Goal: Information Seeking & Learning: Find specific fact

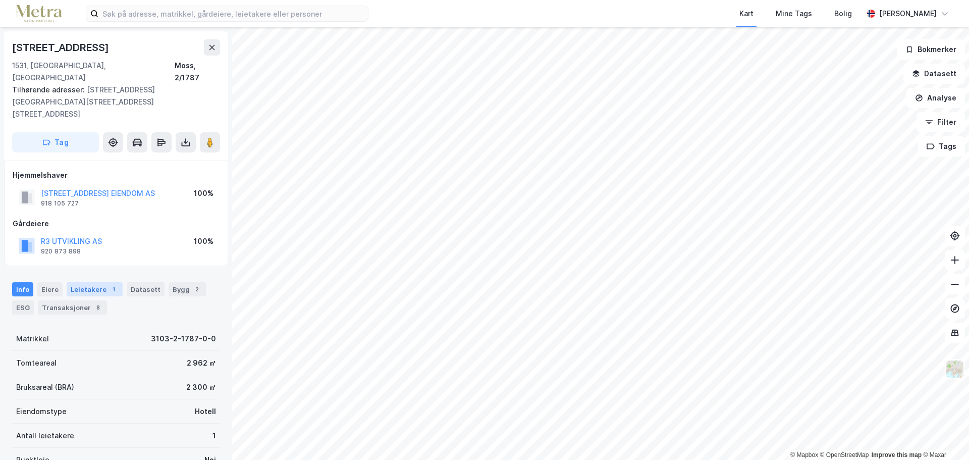
click at [114, 282] on div "Leietakere 1" at bounding box center [95, 289] width 56 height 14
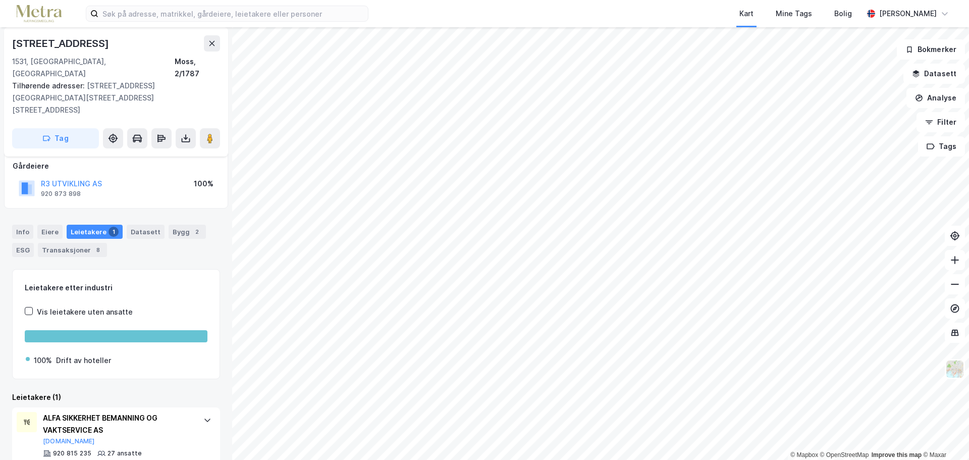
scroll to position [60, 0]
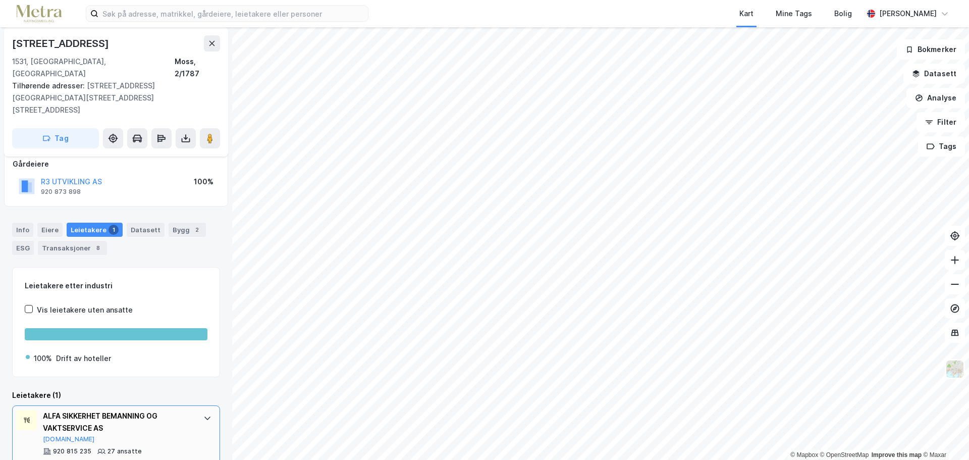
click at [111, 410] on div "ALFA SIKKERHET BEMANNING OG VAKTSERVICE AS" at bounding box center [118, 422] width 150 height 24
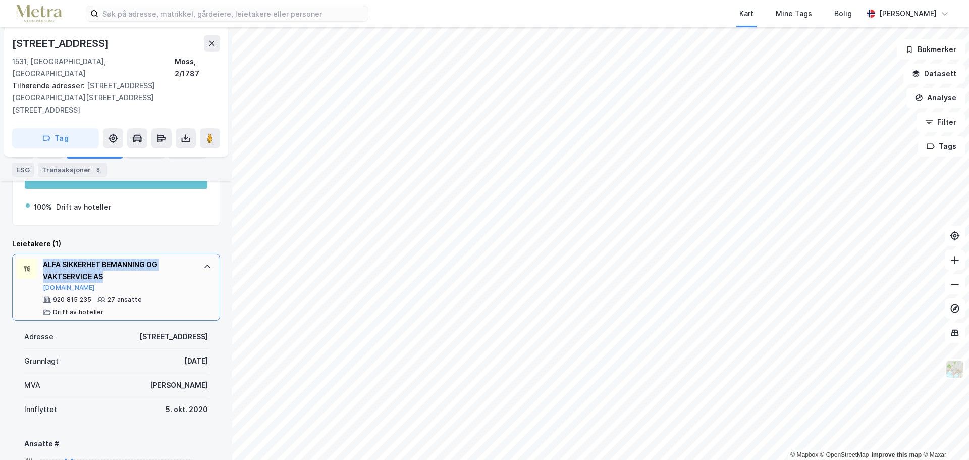
drag, startPoint x: 109, startPoint y: 253, endPoint x: 43, endPoint y: 236, distance: 68.3
click at [43, 259] on div "ALFA SIKKERHET BEMANNING OG VAKTSERVICE AS" at bounding box center [118, 271] width 150 height 24
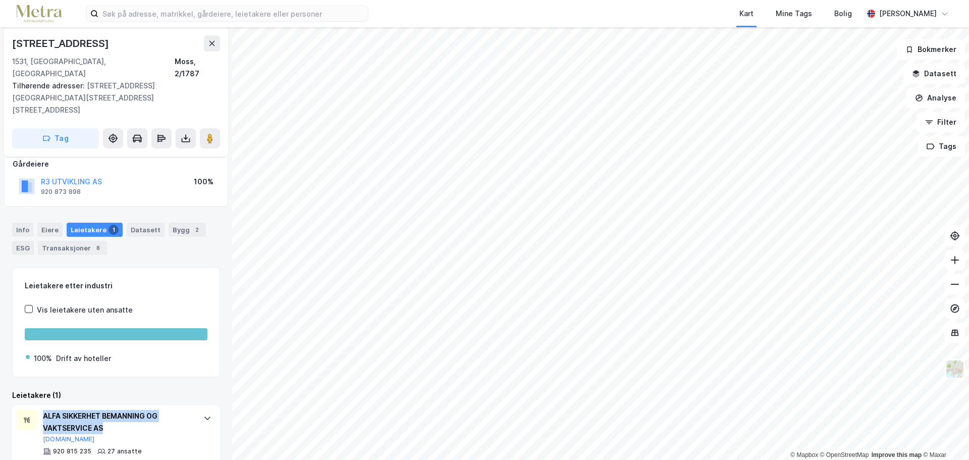
copy div "ALFA SIKKERHET BEMANNING OG VAKTSERVICE AS"
